Goal: Information Seeking & Learning: Check status

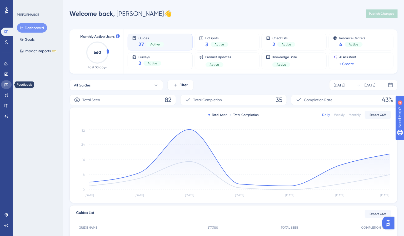
click at [6, 87] on link at bounding box center [6, 85] width 11 height 8
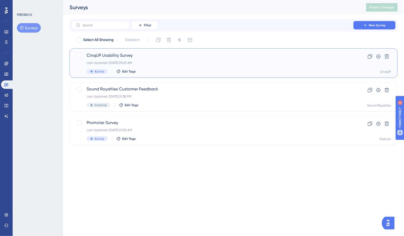
click at [107, 57] on span "CinqUP Usability Survey" at bounding box center [213, 55] width 252 height 6
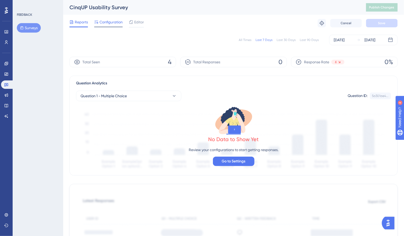
click at [117, 24] on span "Configuration" at bounding box center [110, 22] width 23 height 6
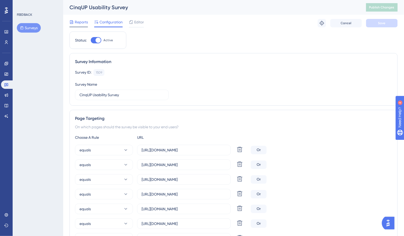
click at [76, 24] on span "Reports" at bounding box center [81, 22] width 13 height 6
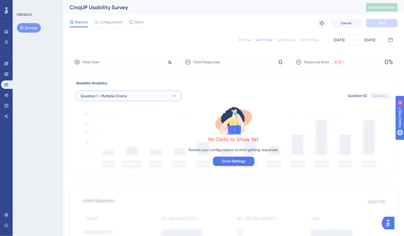
click at [168, 96] on button "Question 1 - Multiple Choice" at bounding box center [128, 96] width 105 height 11
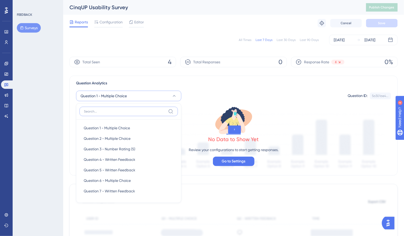
scroll to position [34, 0]
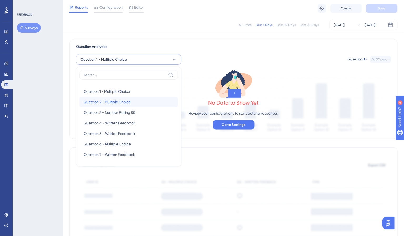
click at [136, 98] on div "Question 2 - Multiple Choice Question 2 - Multiple Choice" at bounding box center [129, 102] width 90 height 11
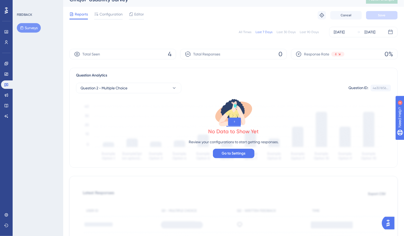
scroll to position [0, 0]
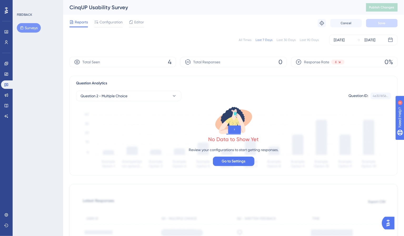
click at [138, 48] on div "All Times Last 7 Days Last 30 Days Last 90 Days [DATE] [DATE]" at bounding box center [233, 40] width 328 height 17
click at [113, 26] on div "Configuration" at bounding box center [108, 23] width 28 height 8
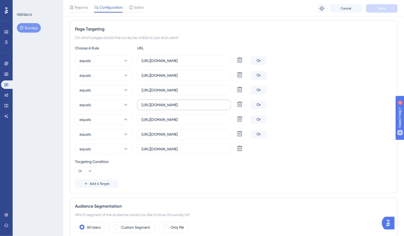
scroll to position [92, 0]
click at [78, 11] on div "Reports" at bounding box center [78, 8] width 18 height 8
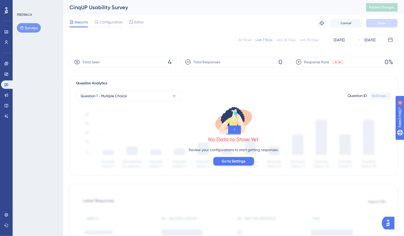
click at [233, 160] on span "Go to Settings" at bounding box center [234, 161] width 24 height 6
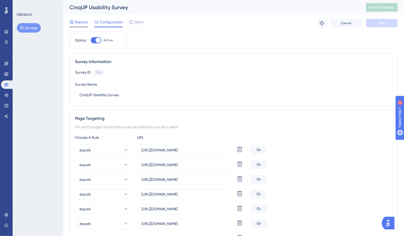
click at [82, 27] on div at bounding box center [78, 27] width 18 height 1
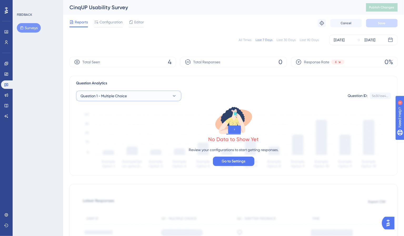
click at [159, 95] on button "Question 1 - Multiple Choice" at bounding box center [128, 96] width 105 height 11
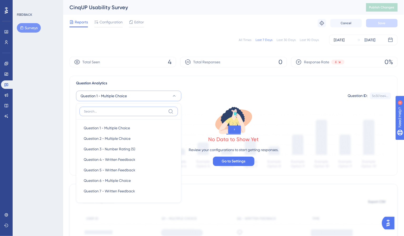
scroll to position [35, 0]
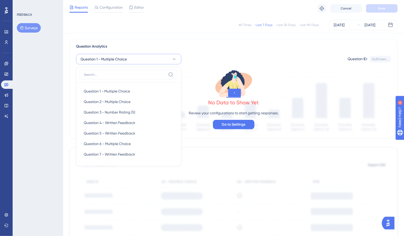
click at [182, 51] on div "Question 1 - Multiple Choice Question 1 - Multiple Choice Question 1 - Multiple…" at bounding box center [233, 57] width 315 height 15
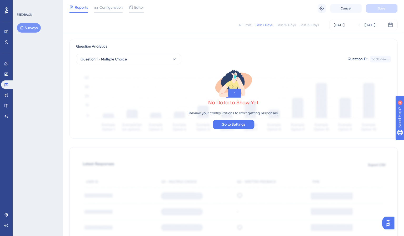
scroll to position [0, 0]
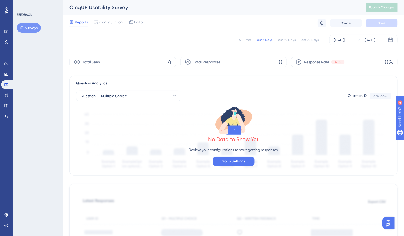
click at [169, 61] on span "4" at bounding box center [170, 62] width 4 height 8
drag, startPoint x: 171, startPoint y: 61, endPoint x: 153, endPoint y: 63, distance: 18.0
click at [145, 62] on div "Total Seen 4" at bounding box center [122, 62] width 107 height 11
click at [186, 87] on div "Question 1 - Multiple Choice Question ID: 5a301ae4... Copy" at bounding box center [233, 94] width 315 height 15
click at [373, 60] on div "Response Rate 6 0%" at bounding box center [344, 62] width 107 height 11
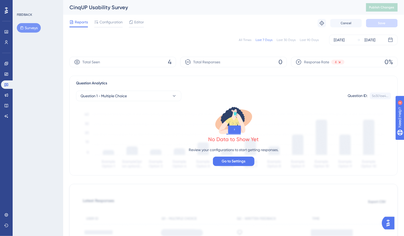
click at [319, 57] on div "Response Rate 6 0%" at bounding box center [344, 62] width 107 height 11
click at [312, 59] on div "Response Rate 6 0%" at bounding box center [344, 62] width 107 height 11
click at [301, 59] on icon at bounding box center [299, 62] width 6 height 6
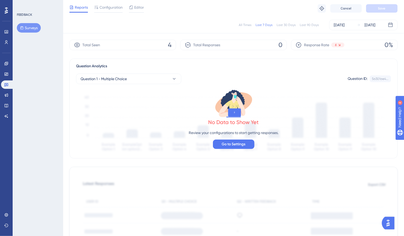
click at [308, 23] on div "Last 90 Days" at bounding box center [309, 25] width 19 height 4
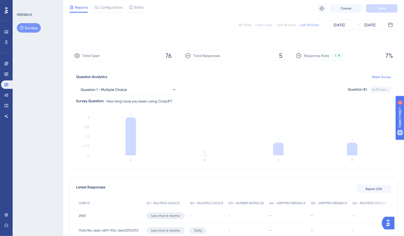
scroll to position [0, 0]
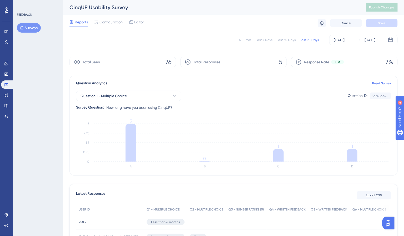
click at [390, 228] on button "Open AI Assistant Launcher" at bounding box center [388, 223] width 13 height 13
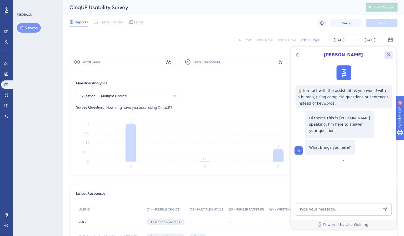
click at [388, 54] on icon "Close Button" at bounding box center [388, 55] width 6 height 6
